Goal: Task Accomplishment & Management: Use online tool/utility

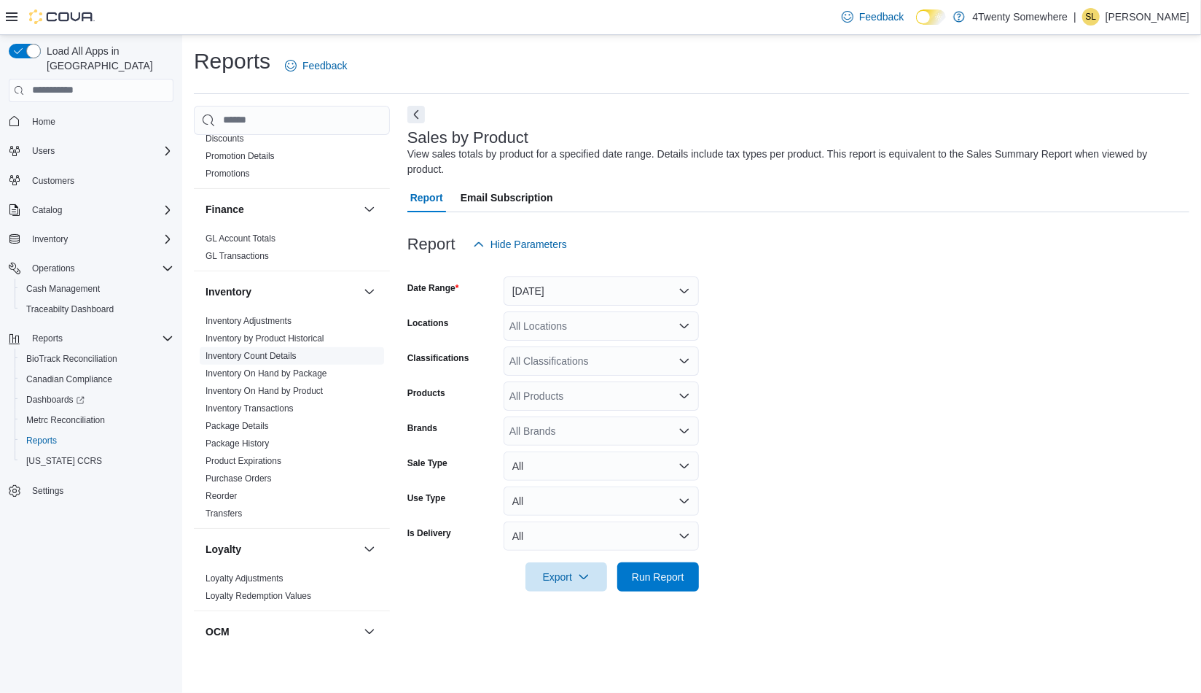
scroll to position [364, 0]
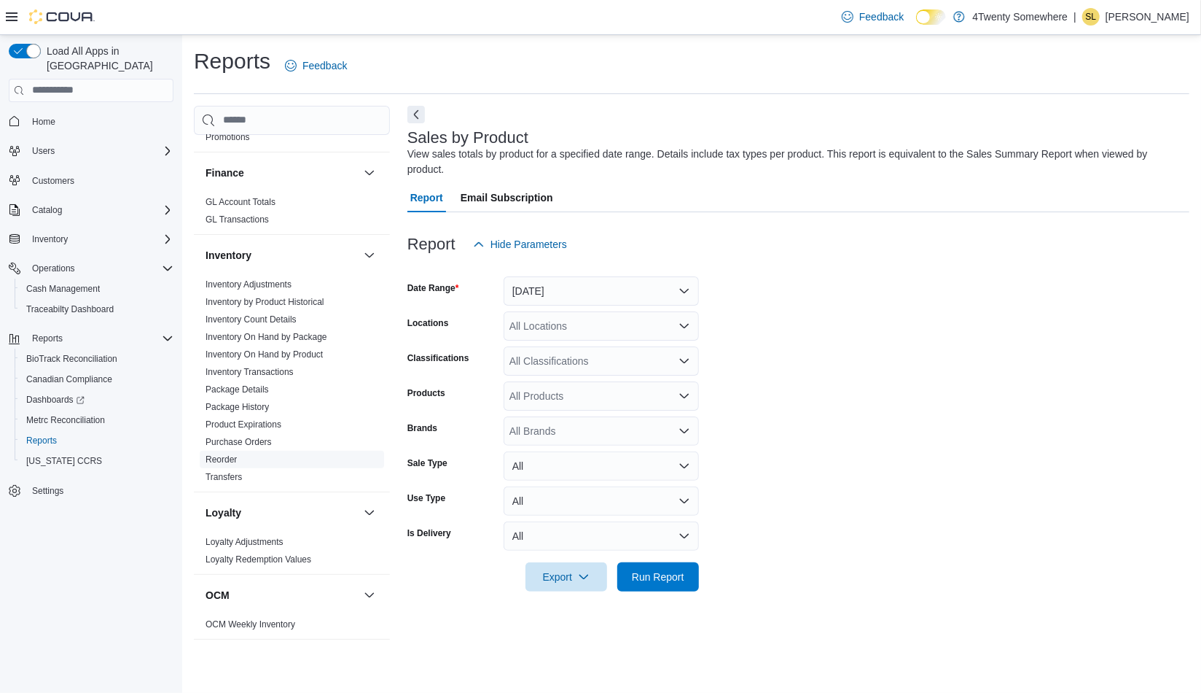
click at [233, 456] on link "Reorder" at bounding box center [221, 459] width 31 height 10
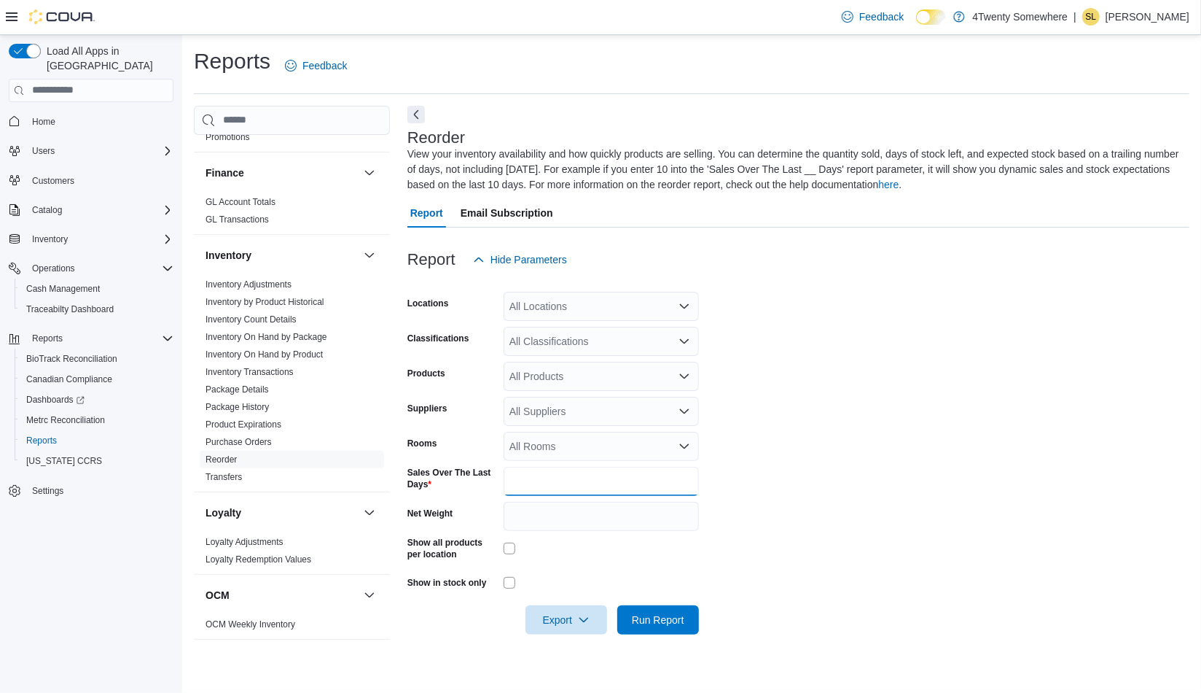
drag, startPoint x: 519, startPoint y: 475, endPoint x: 502, endPoint y: 477, distance: 17.6
click at [512, 476] on input "*" at bounding box center [601, 481] width 195 height 29
type input "**"
click at [544, 374] on div "All Products" at bounding box center [601, 376] width 195 height 29
click at [857, 444] on form "Locations All Locations Classifications All Classifications Products All Produc…" at bounding box center [799, 454] width 782 height 360
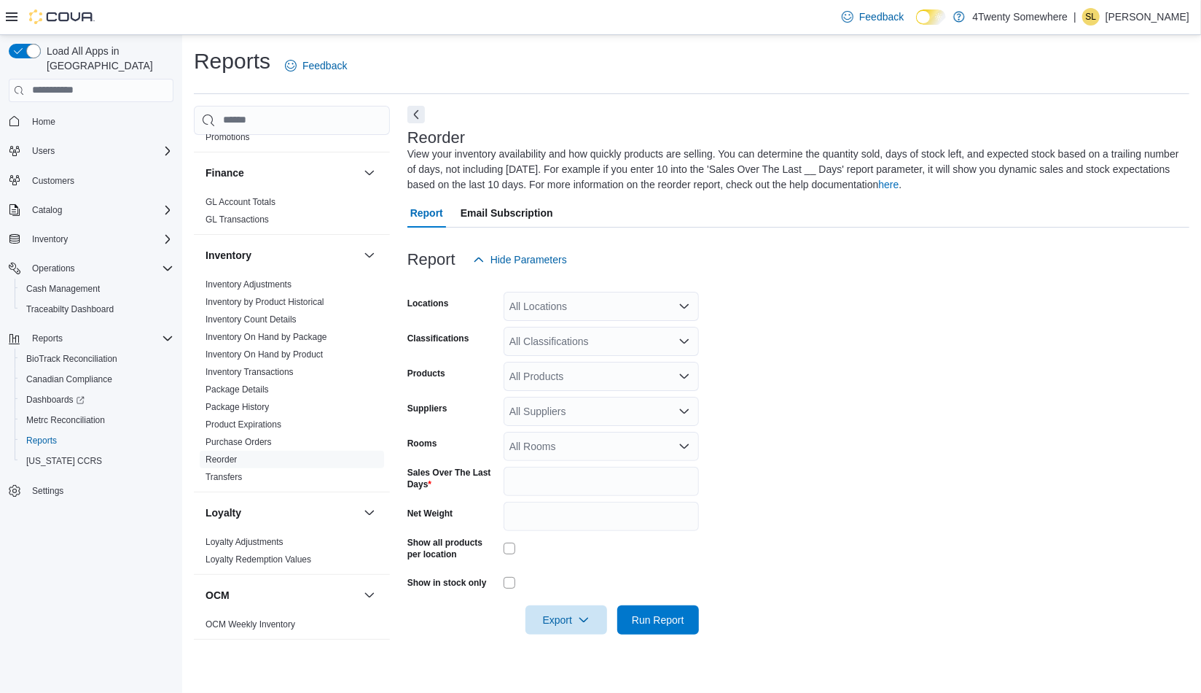
click at [550, 406] on div "All Suppliers" at bounding box center [601, 411] width 195 height 29
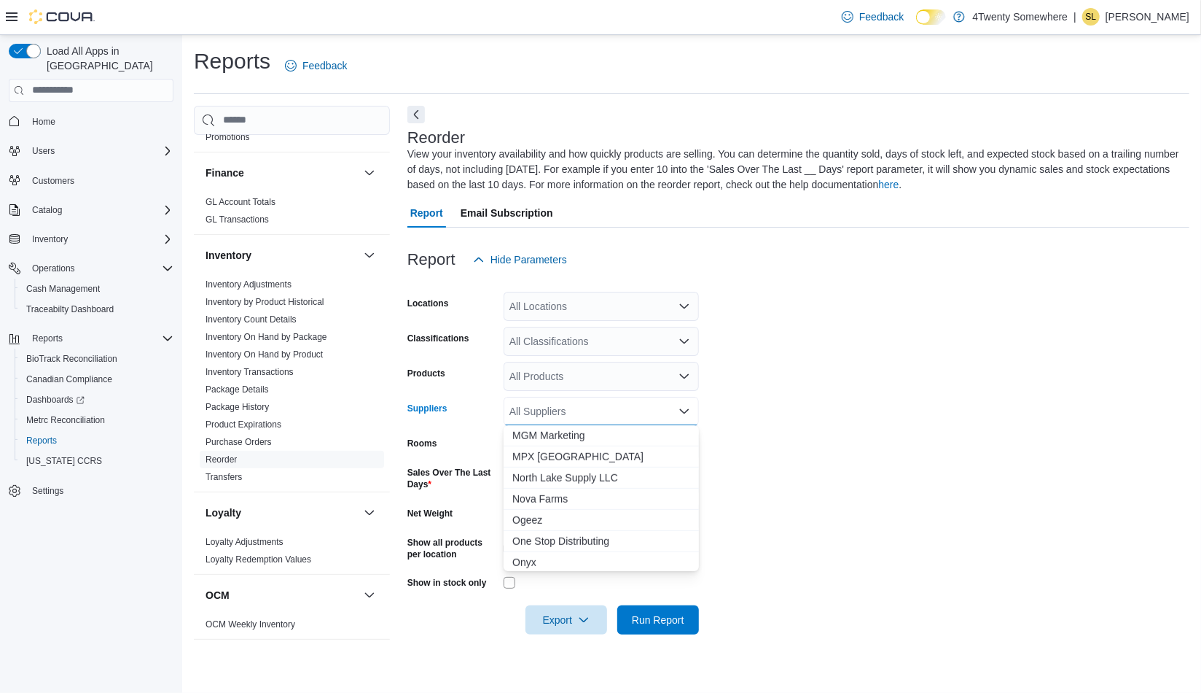
scroll to position [656, 0]
click at [550, 460] on span "MPX [GEOGRAPHIC_DATA]" at bounding box center [601, 455] width 178 height 15
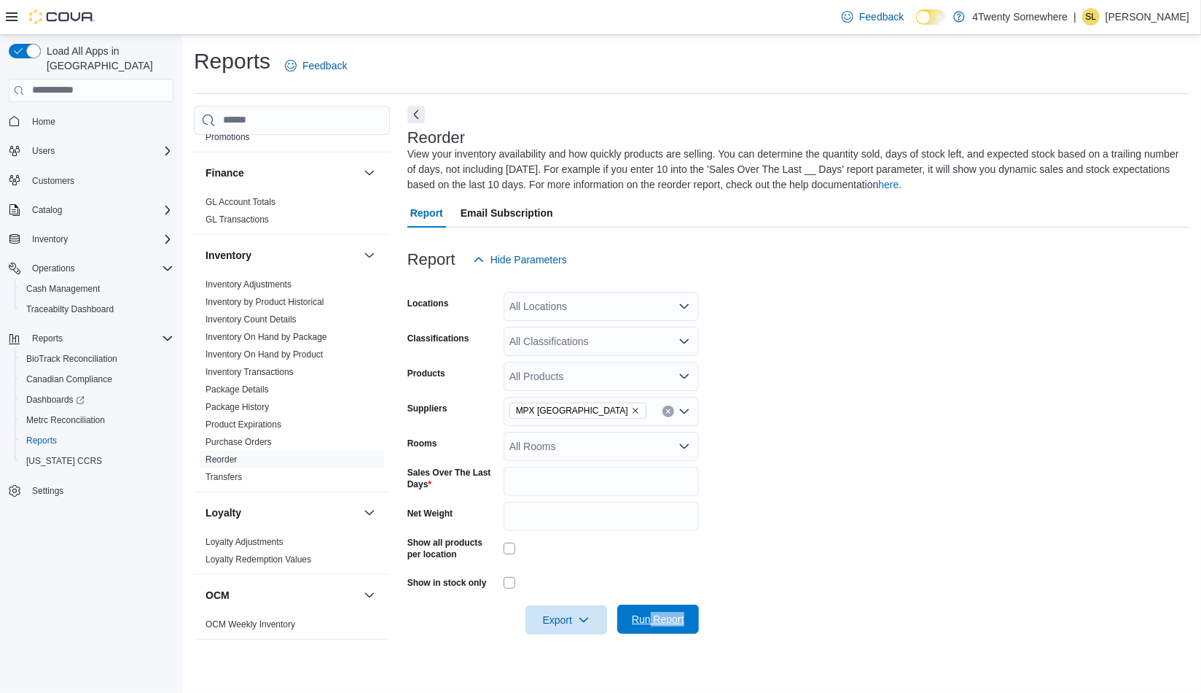
click at [647, 628] on div "Report Hide Parameters Locations All Locations Classifications All Classificati…" at bounding box center [799, 439] width 782 height 424
click at [646, 623] on span "Run Report" at bounding box center [658, 619] width 52 height 15
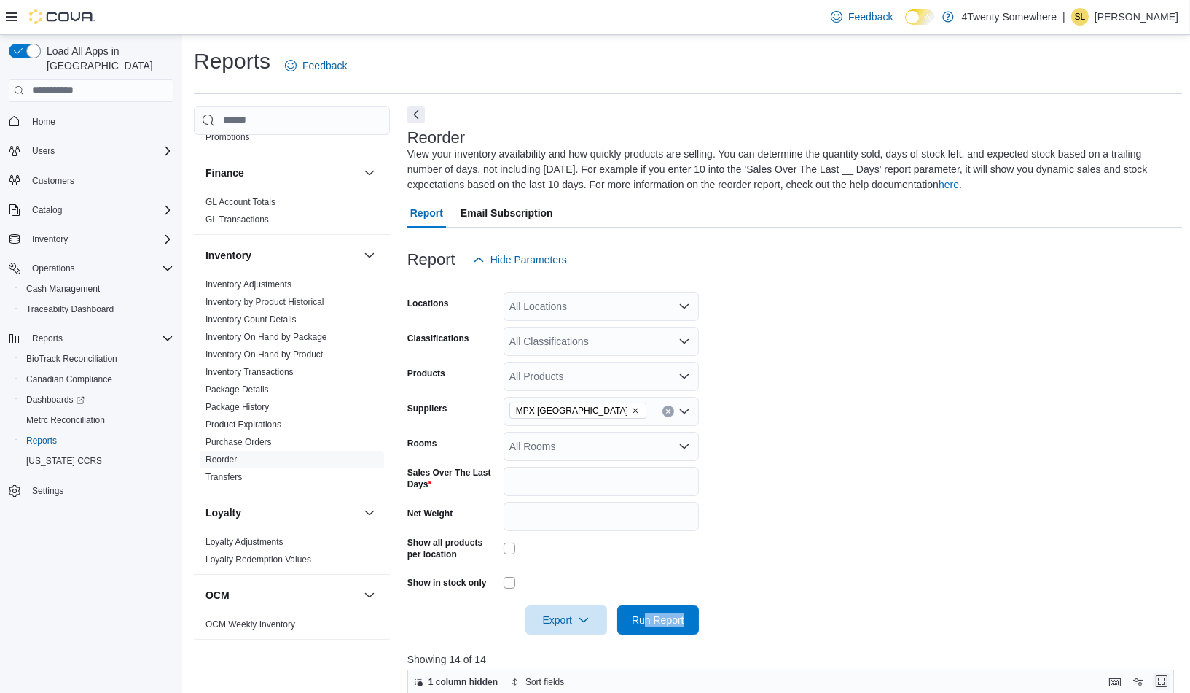
click at [1165, 685] on button "Enter fullscreen" at bounding box center [1161, 680] width 17 height 17
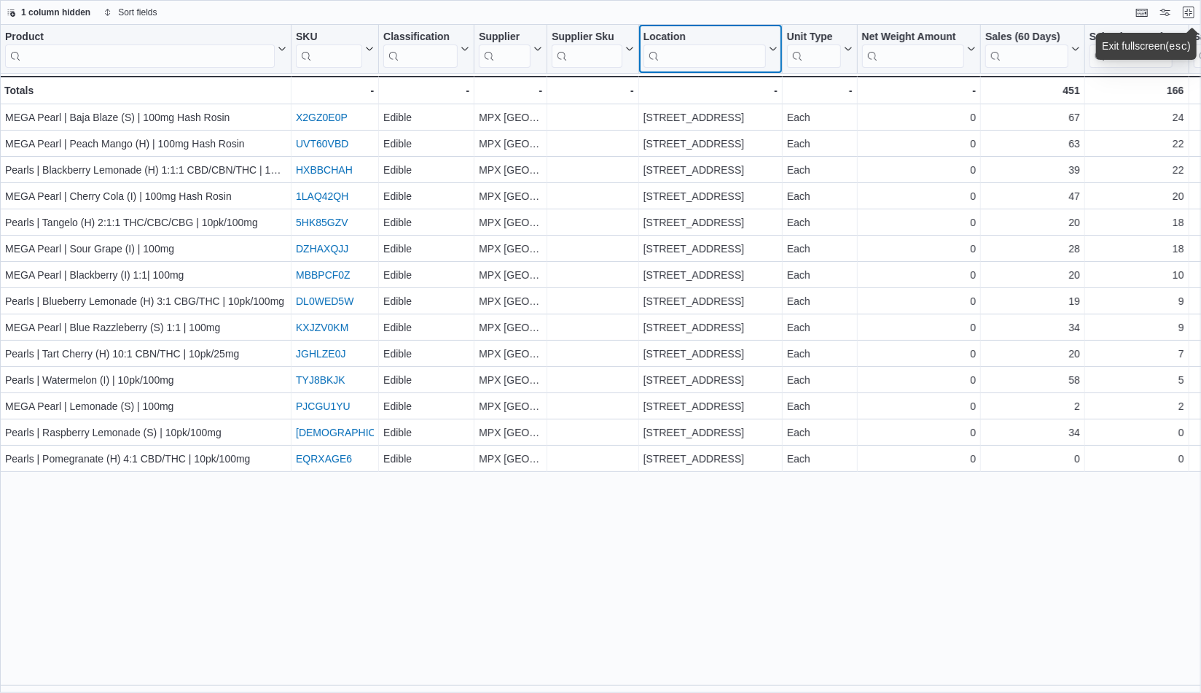
click at [773, 47] on icon at bounding box center [772, 48] width 12 height 9
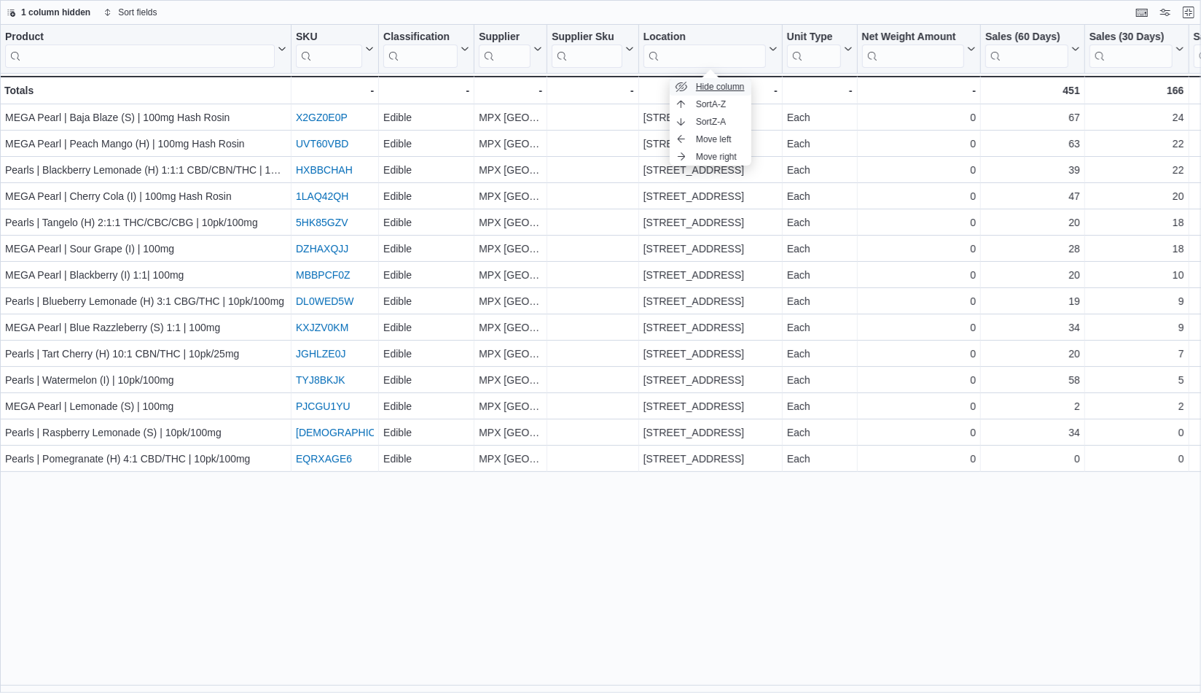
click at [717, 90] on span "Hide column" at bounding box center [720, 87] width 49 height 12
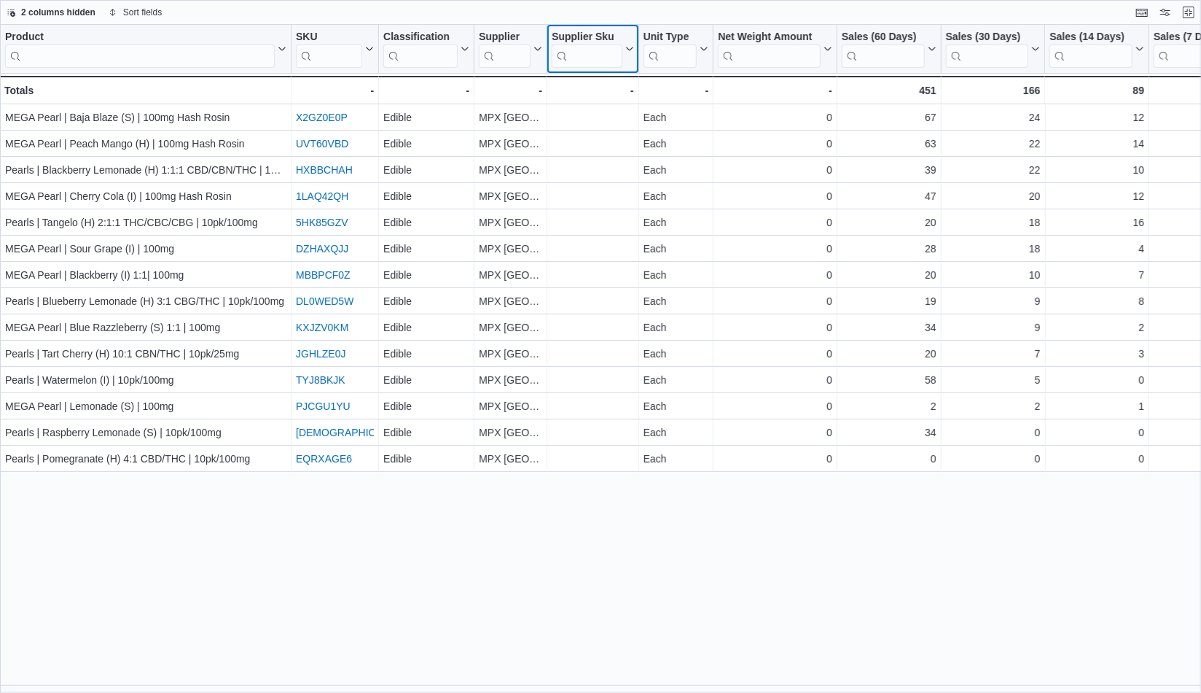
click at [630, 47] on icon at bounding box center [629, 48] width 12 height 9
click at [590, 90] on span "Hide column" at bounding box center [603, 87] width 49 height 12
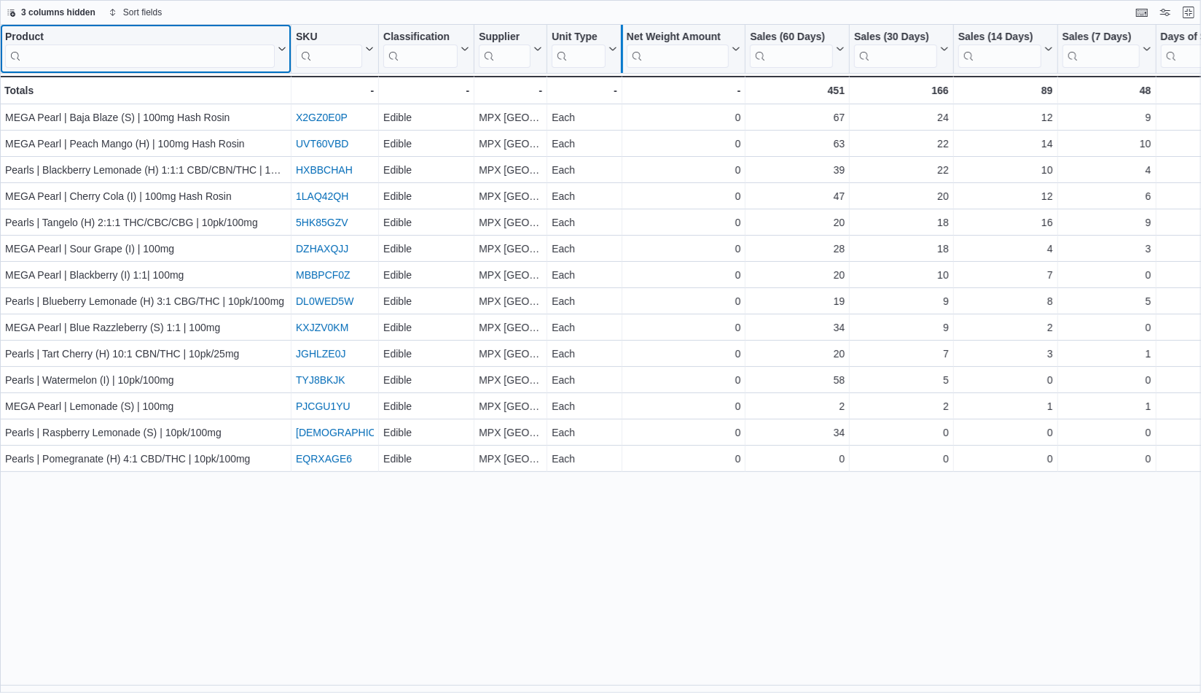
click at [617, 50] on div at bounding box center [622, 49] width 12 height 48
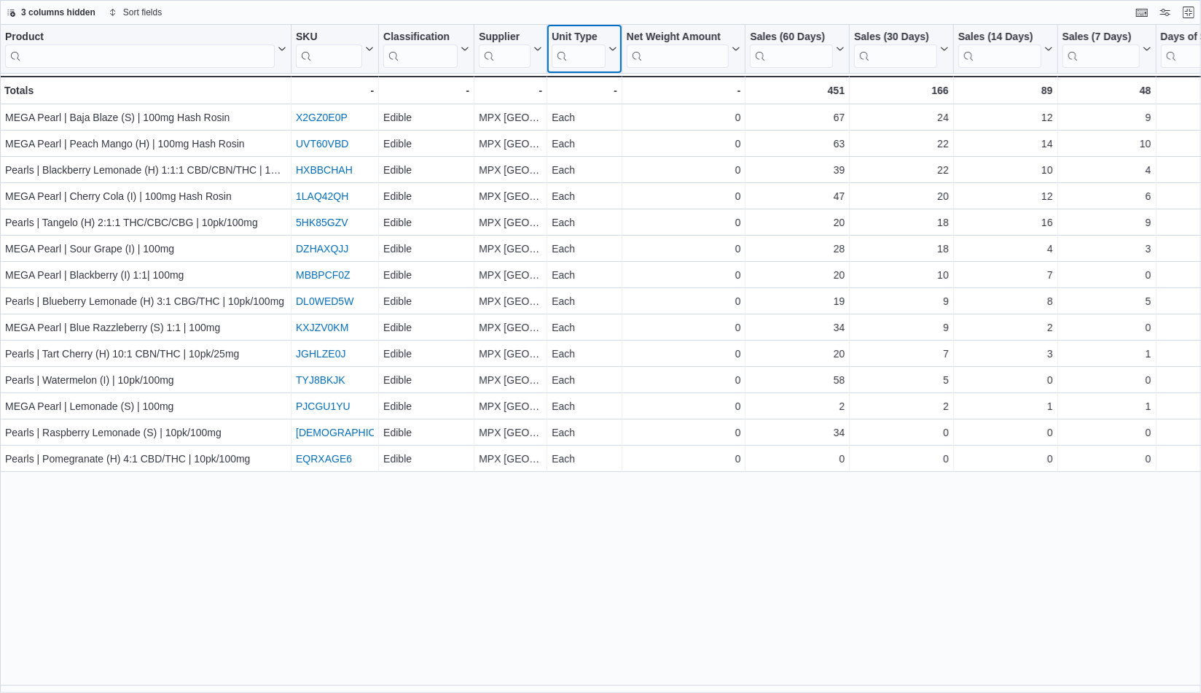
click at [613, 53] on button "Unit Type" at bounding box center [585, 49] width 66 height 37
click at [606, 81] on span "Hide column" at bounding box center [594, 87] width 49 height 12
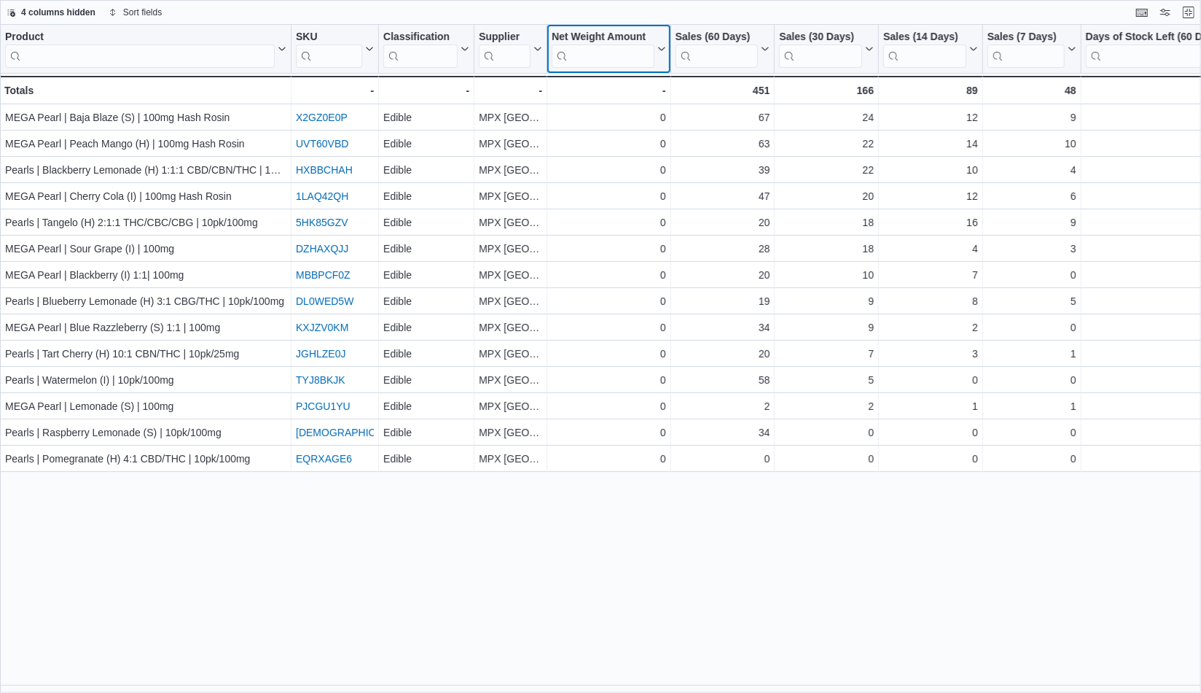
drag, startPoint x: 658, startPoint y: 45, endPoint x: 649, endPoint y: 55, distance: 13.4
click at [655, 46] on icon at bounding box center [661, 48] width 12 height 9
click at [621, 85] on span "Hide column" at bounding box center [616, 87] width 49 height 12
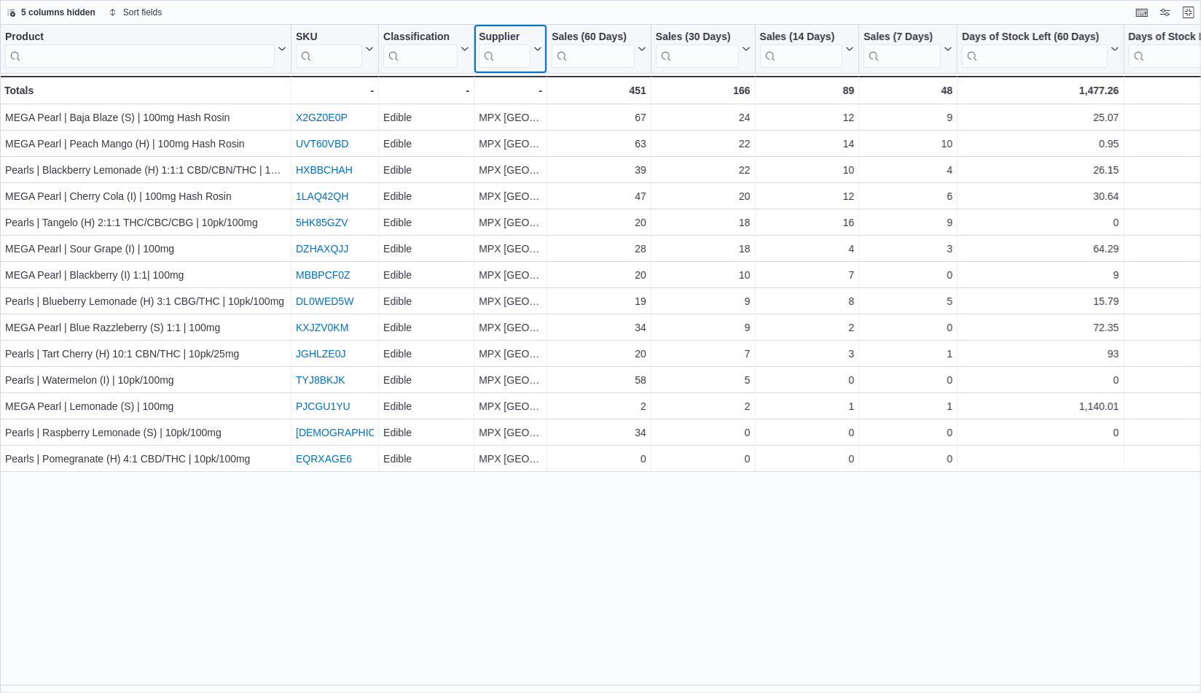
click at [537, 50] on icon at bounding box center [537, 48] width 12 height 9
click at [537, 85] on span "Hide column" at bounding box center [520, 87] width 49 height 12
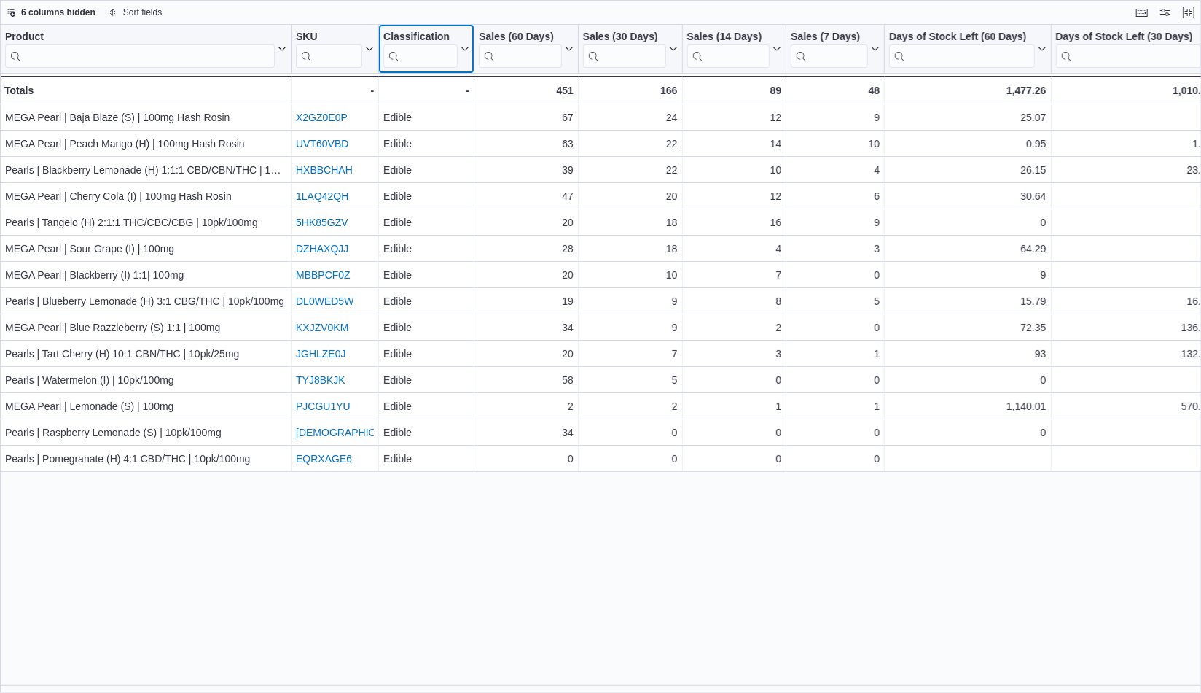
click at [460, 46] on icon at bounding box center [464, 48] width 12 height 9
click at [438, 83] on span "Hide column" at bounding box center [436, 87] width 49 height 12
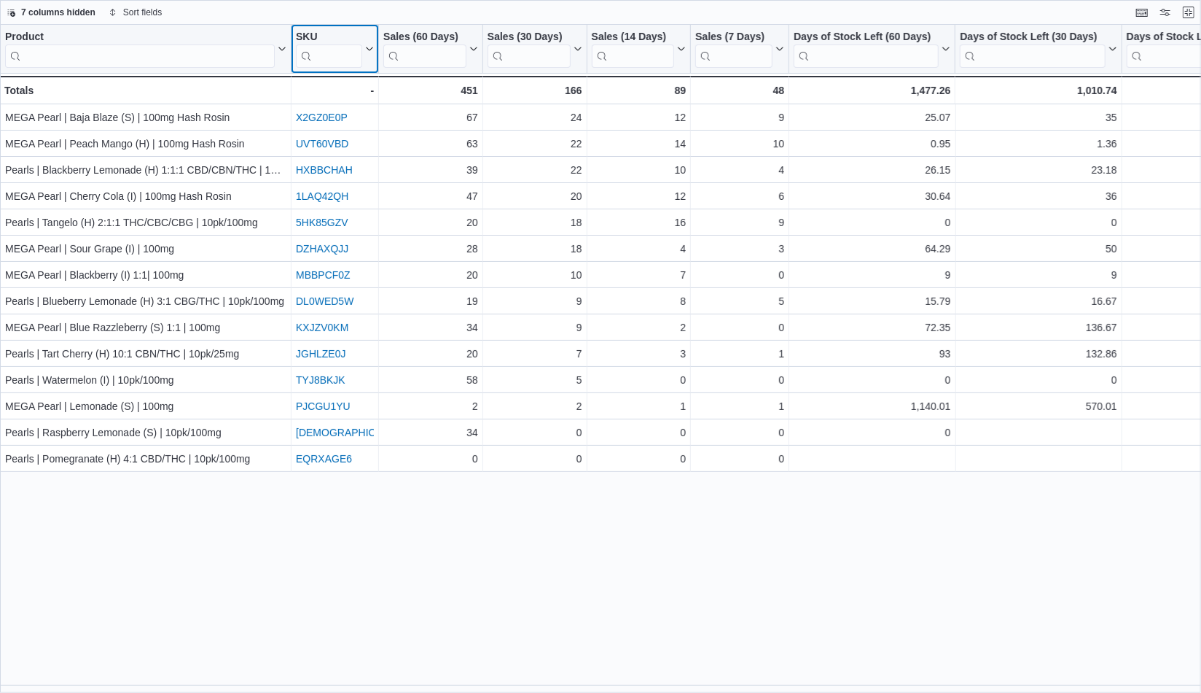
click at [370, 46] on icon at bounding box center [368, 48] width 12 height 9
click at [346, 87] on span "Hide column" at bounding box center [345, 87] width 49 height 12
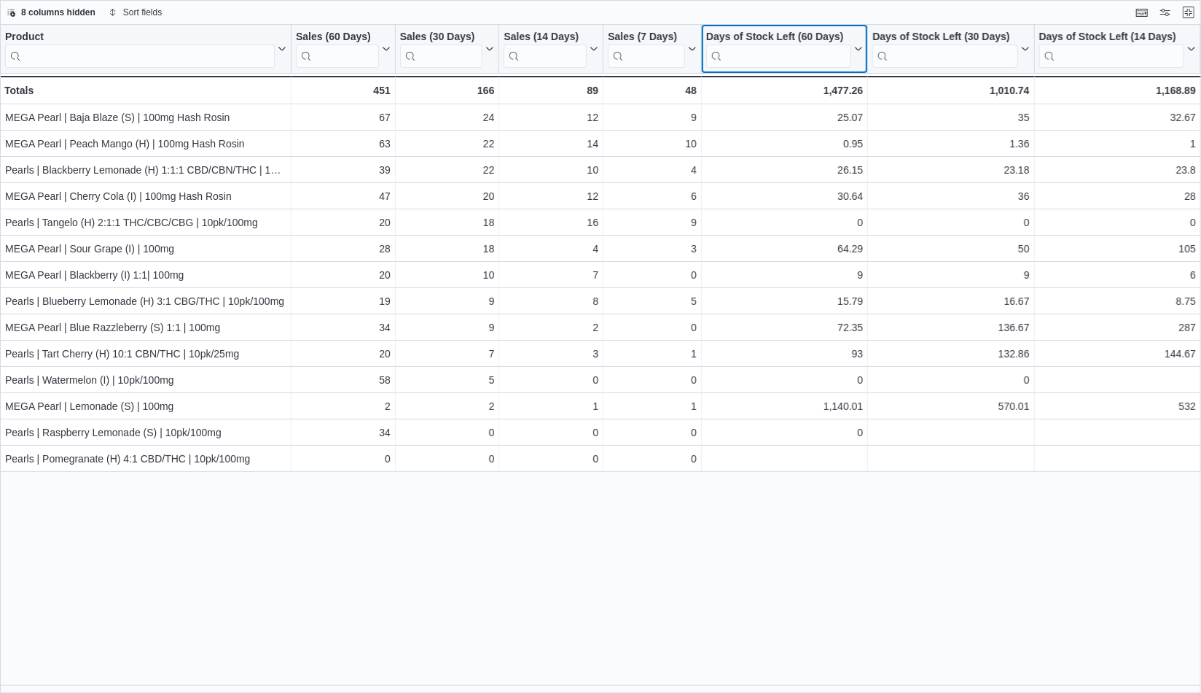
drag, startPoint x: 860, startPoint y: 51, endPoint x: 851, endPoint y: 55, distance: 10.4
click at [859, 51] on icon at bounding box center [857, 48] width 12 height 9
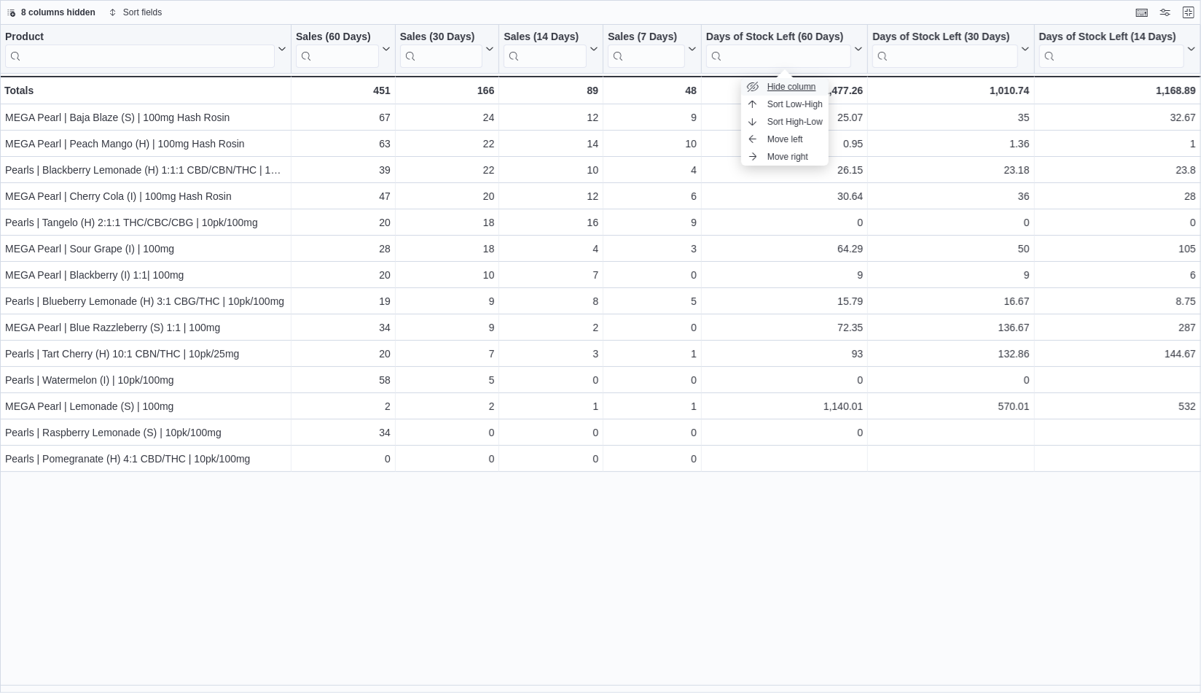
click at [783, 87] on span "Hide column" at bounding box center [792, 87] width 49 height 12
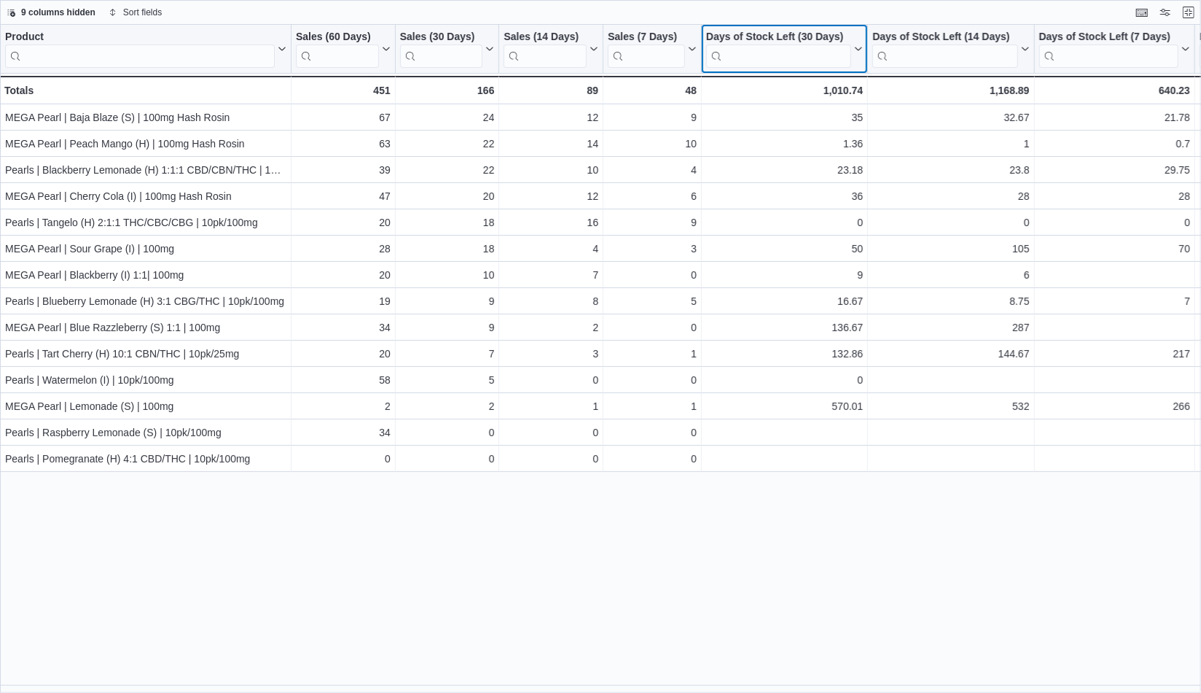
click at [854, 46] on icon at bounding box center [857, 48] width 12 height 9
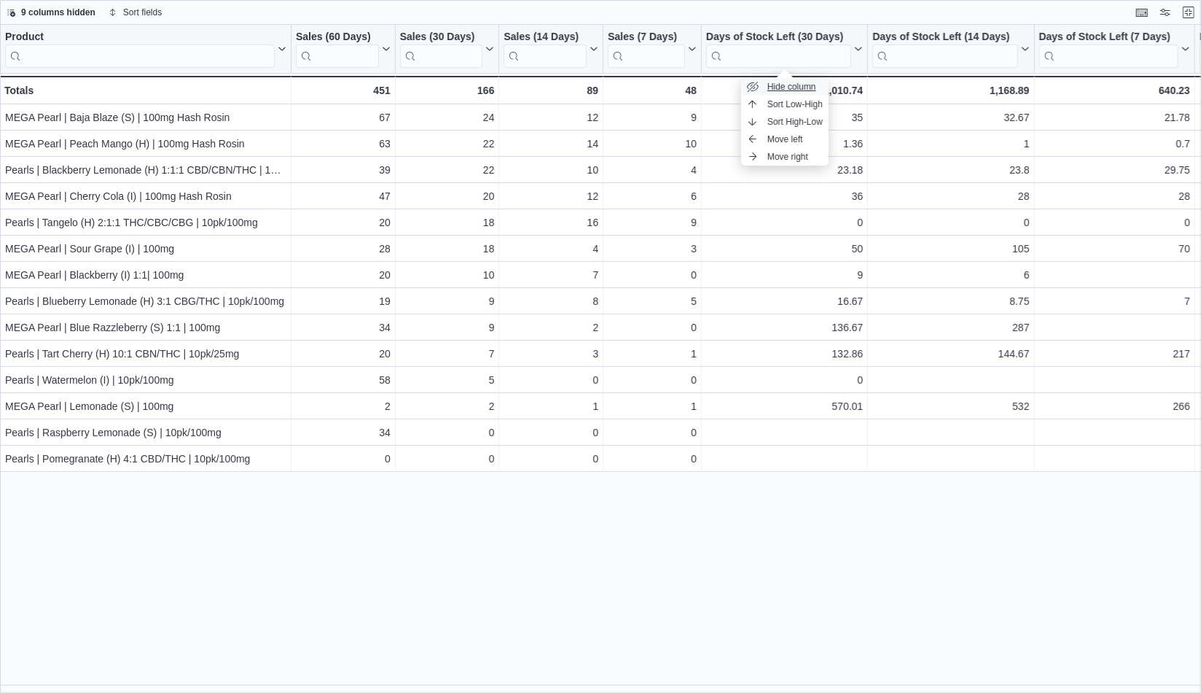
click at [795, 87] on span "Hide column" at bounding box center [792, 87] width 49 height 12
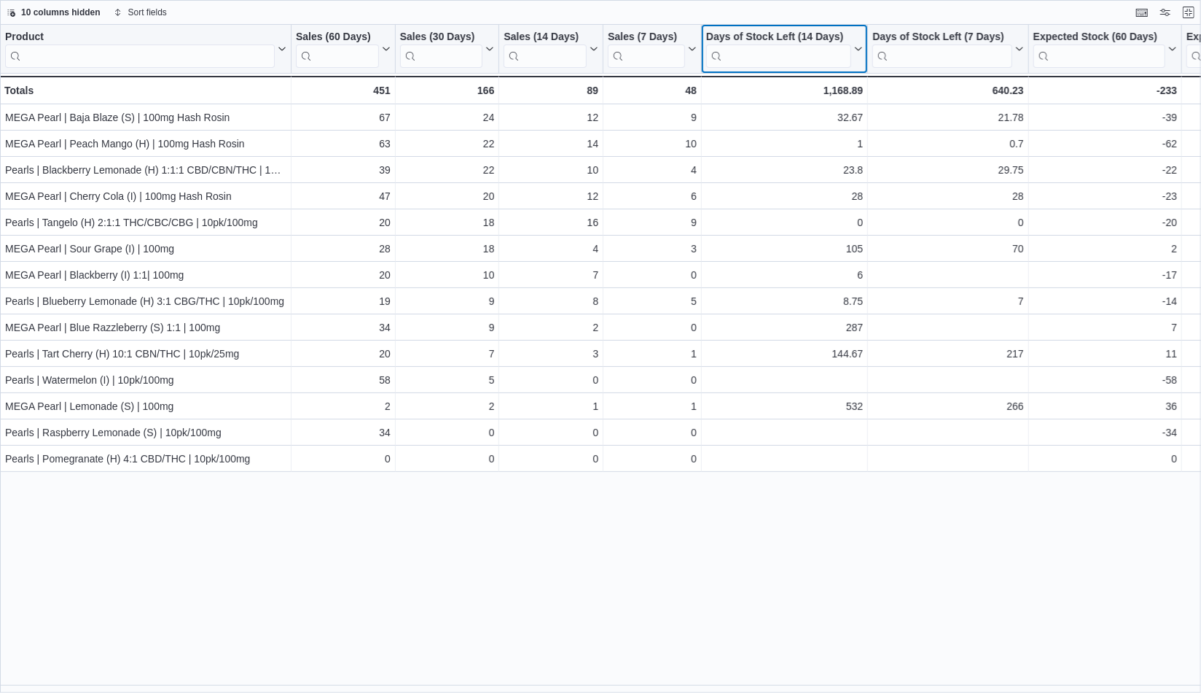
click at [859, 47] on icon at bounding box center [857, 48] width 12 height 9
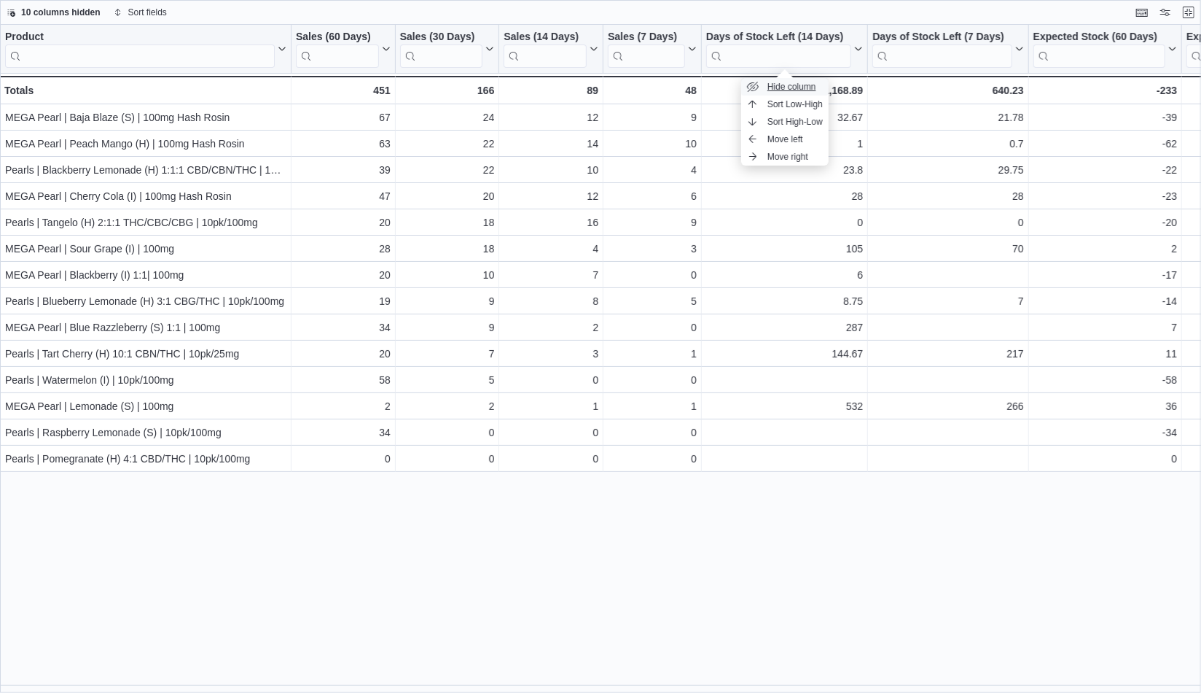
click at [794, 83] on span "Hide column" at bounding box center [792, 87] width 49 height 12
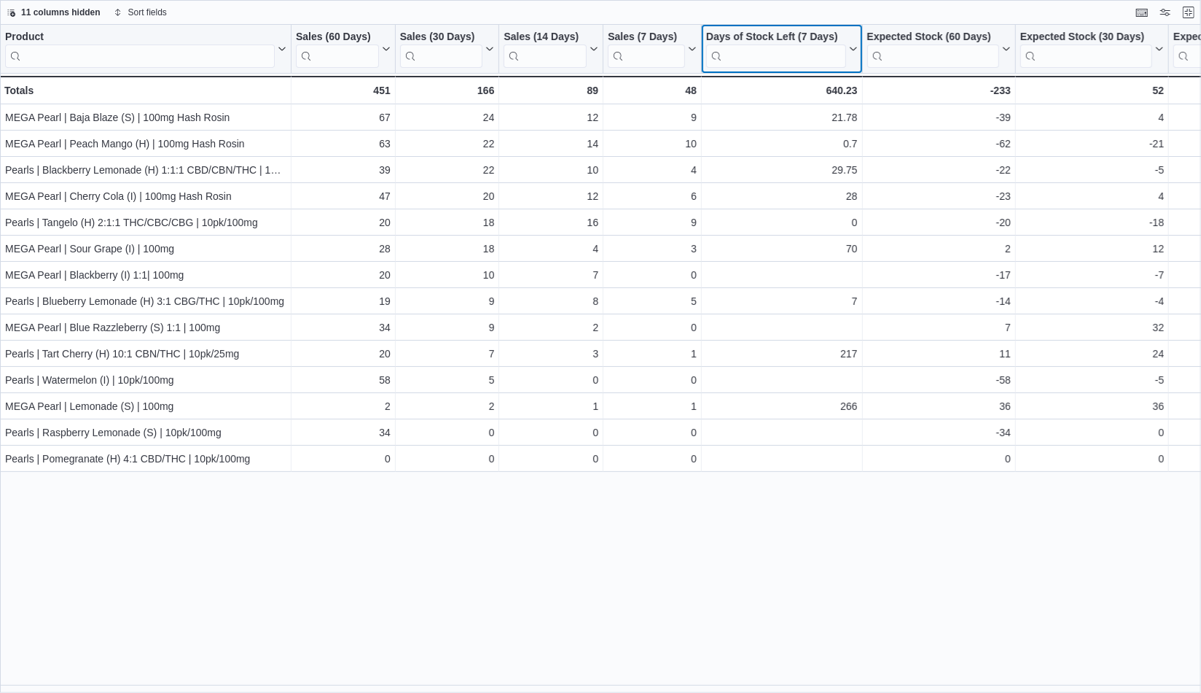
drag, startPoint x: 849, startPoint y: 53, endPoint x: 831, endPoint y: 65, distance: 21.0
click at [846, 55] on button "Days of Stock Left (7 Days)" at bounding box center [781, 49] width 151 height 37
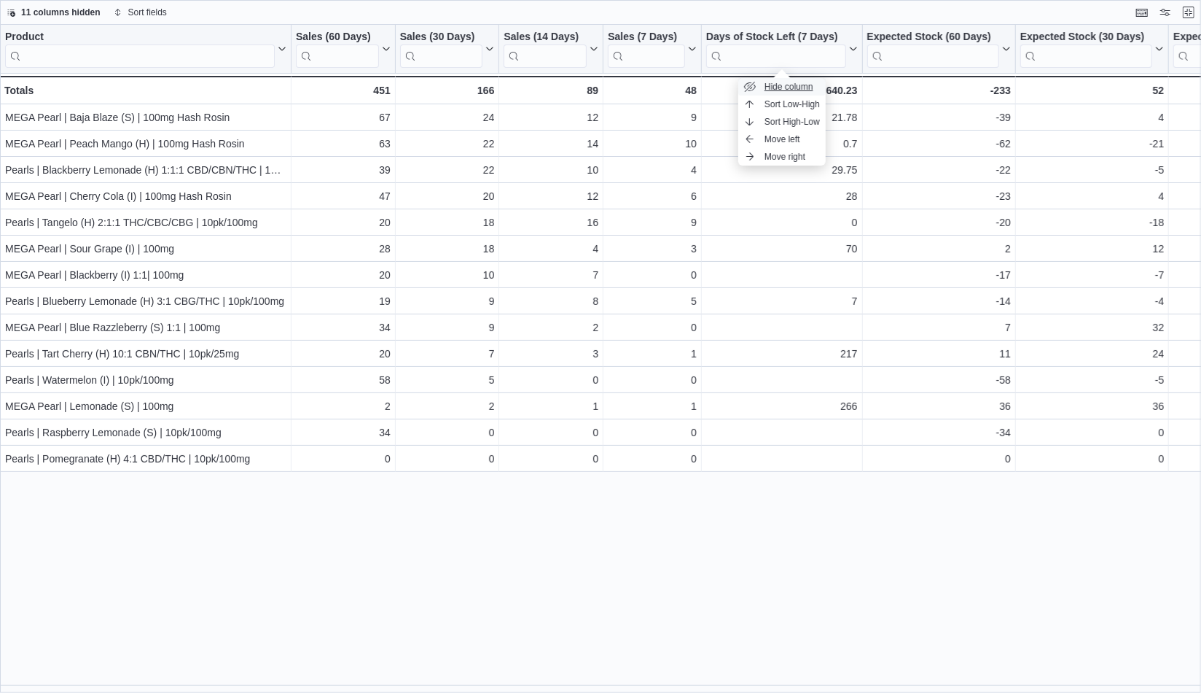
click at [792, 86] on span "Hide column" at bounding box center [789, 87] width 49 height 12
